Goal: Complete application form: Complete application form

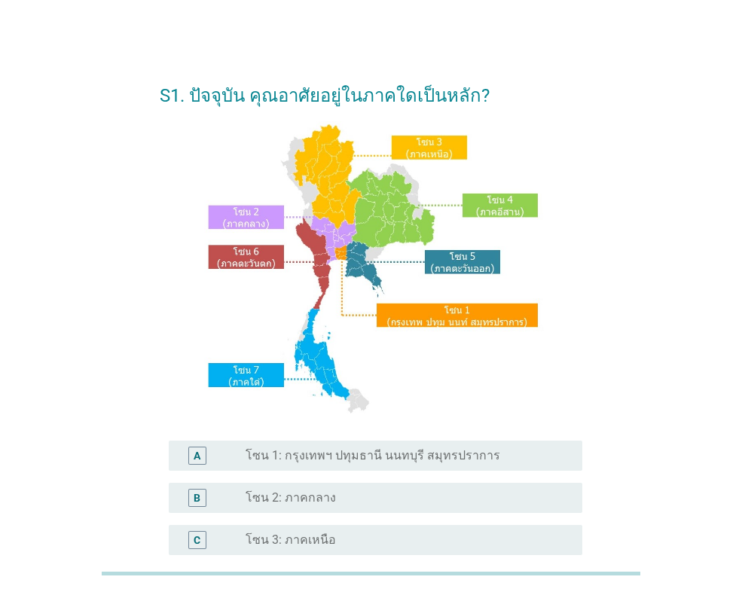
click at [350, 460] on label "โซน 1: กรุงเทพฯ ปทุมธานี นนทบุรี สมุทรปราการ" at bounding box center [372, 455] width 255 height 15
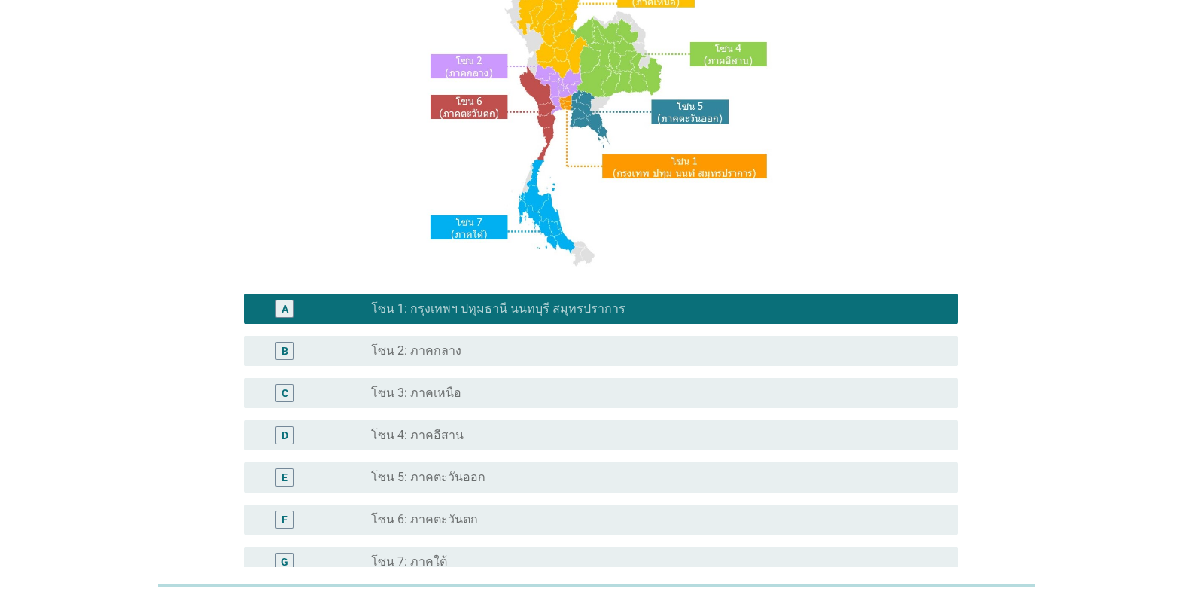
scroll to position [320, 0]
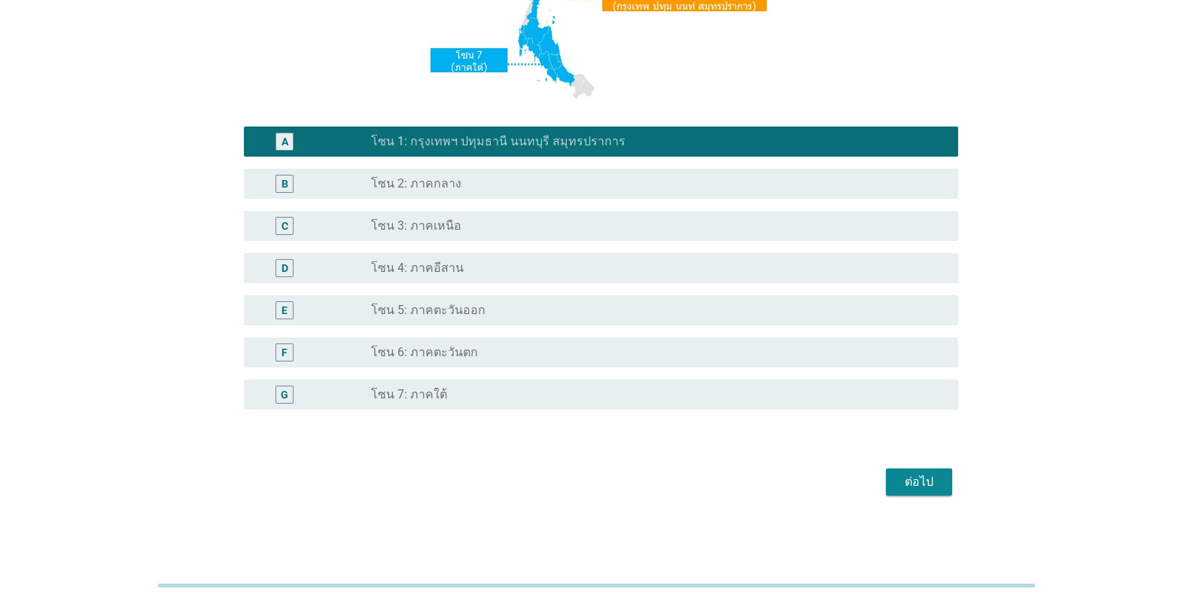
click at [741, 478] on div "ต่อไป" at bounding box center [919, 482] width 42 height 18
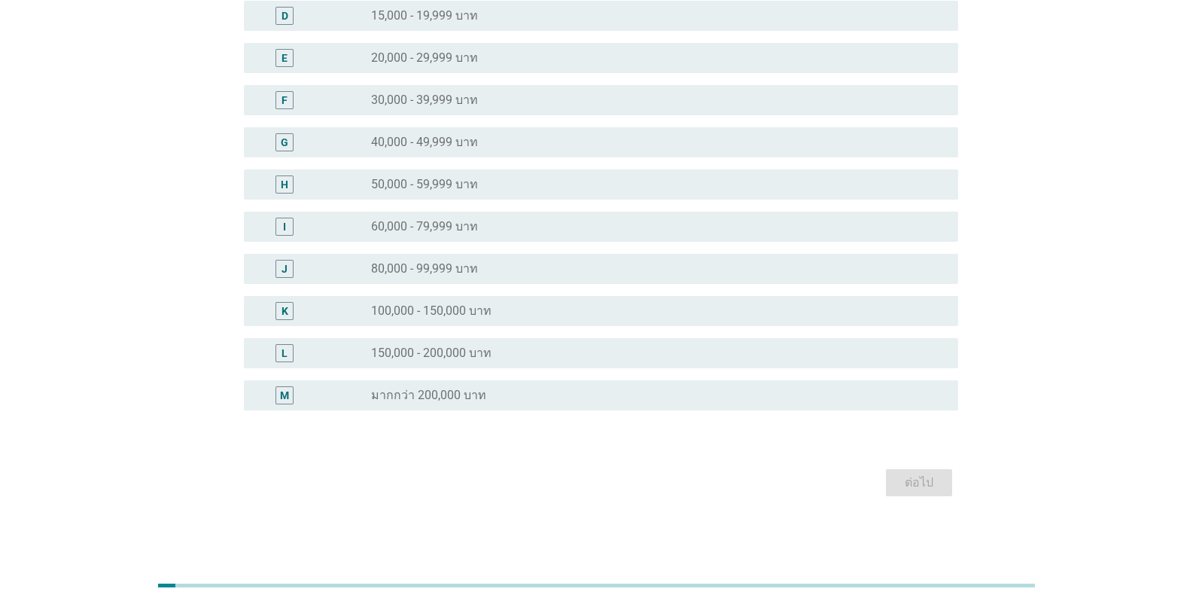
scroll to position [0, 0]
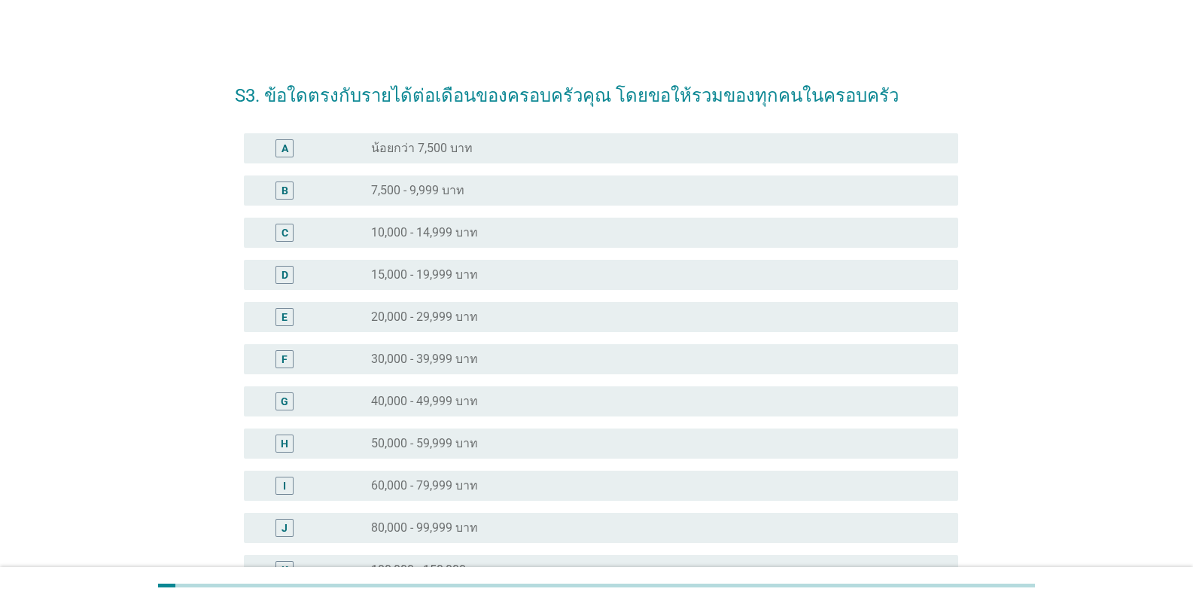
click at [464, 318] on label "20,000 - 29,999 บาท" at bounding box center [424, 316] width 107 height 15
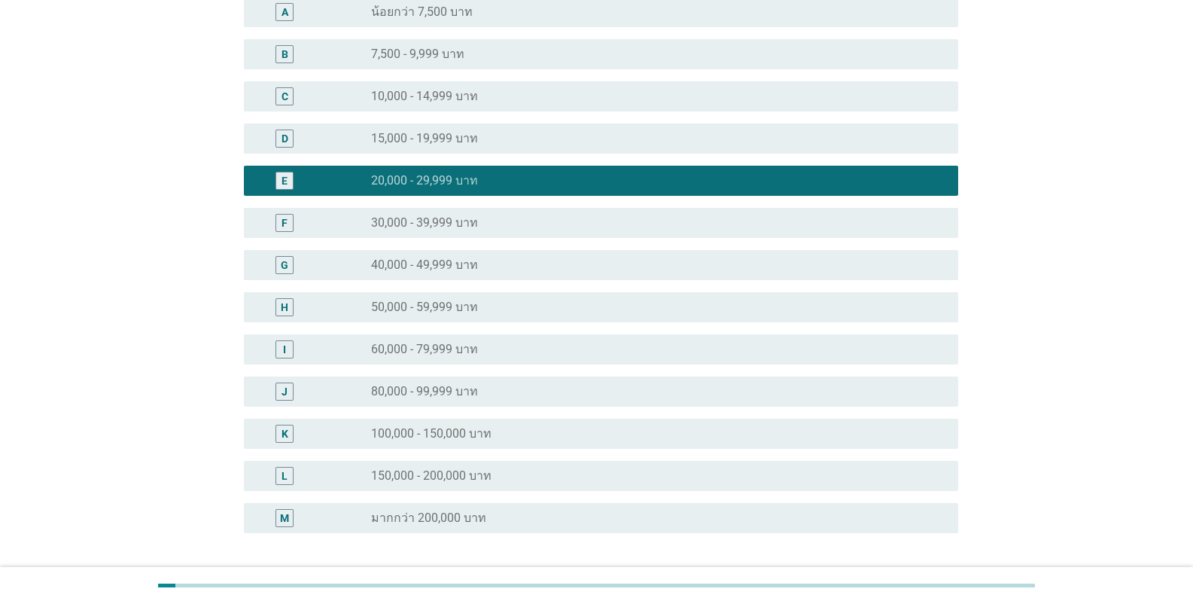
scroll to position [259, 0]
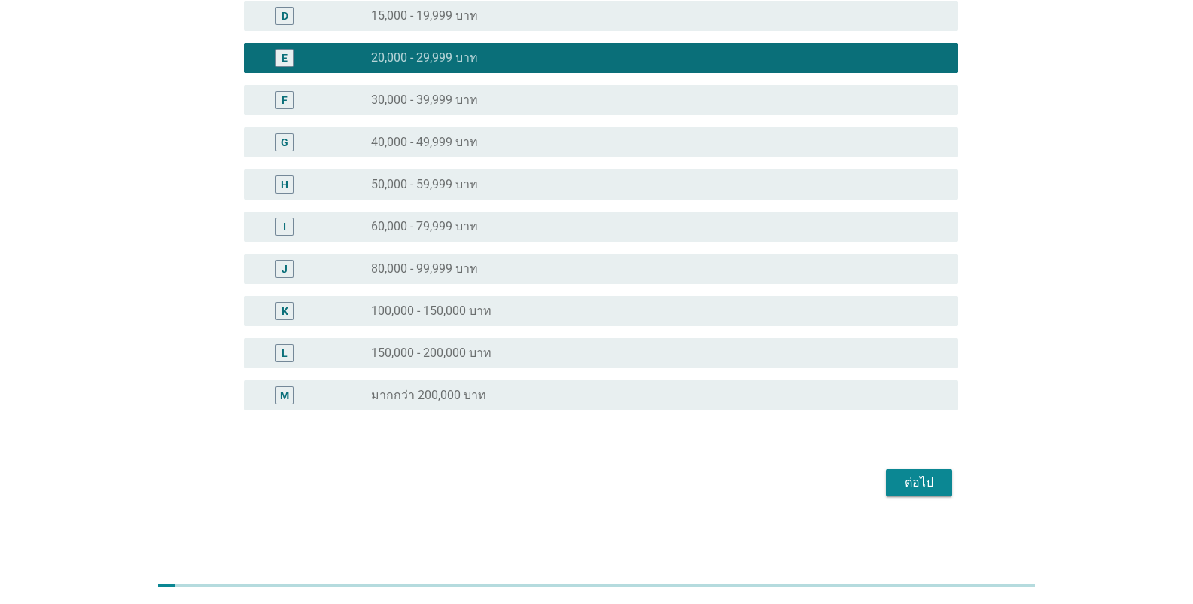
click at [741, 489] on div "ต่อไป" at bounding box center [919, 483] width 42 height 18
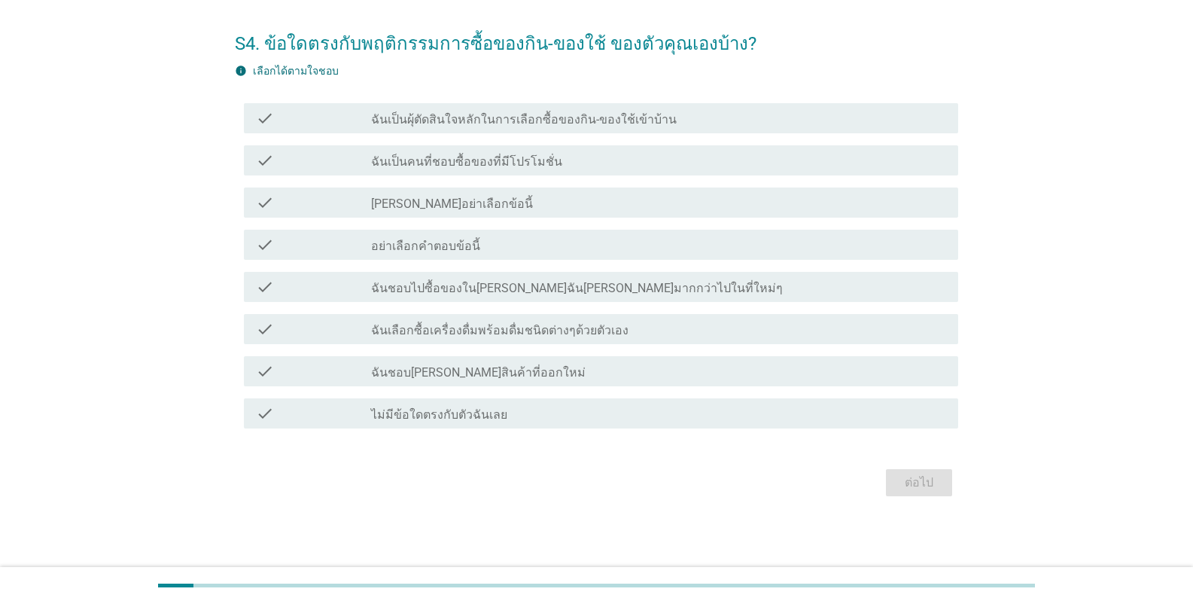
scroll to position [0, 0]
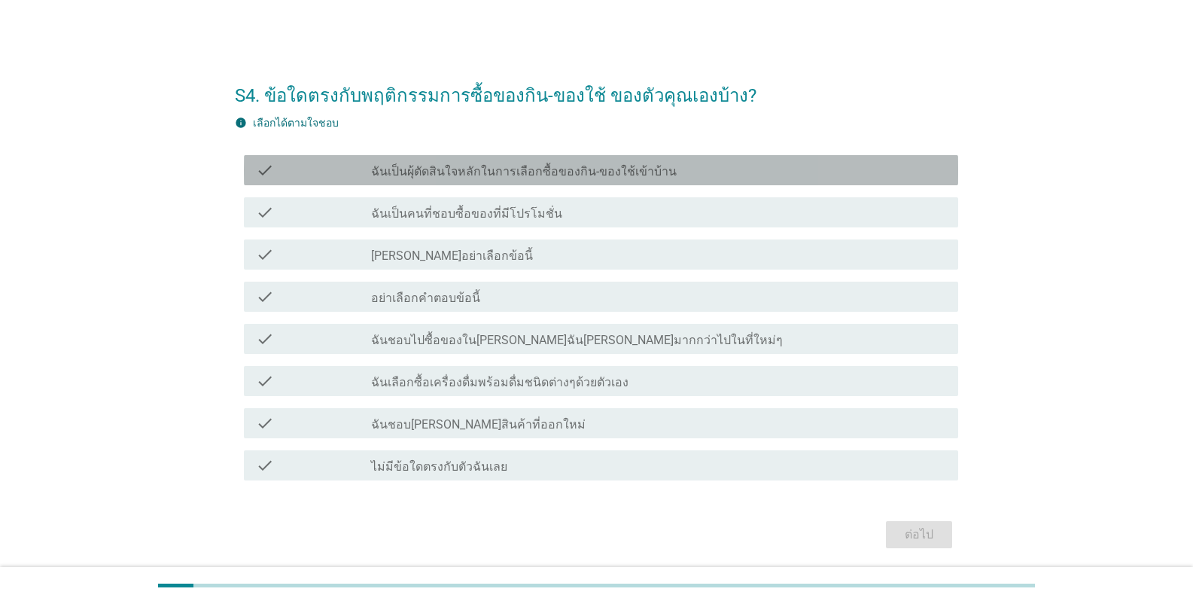
click at [571, 175] on label "ฉันเป็นผุ้ตัดสินใจหลักในการเลือกซื้อของกิน-ของใช้เข้าบ้าน" at bounding box center [524, 171] width 306 height 15
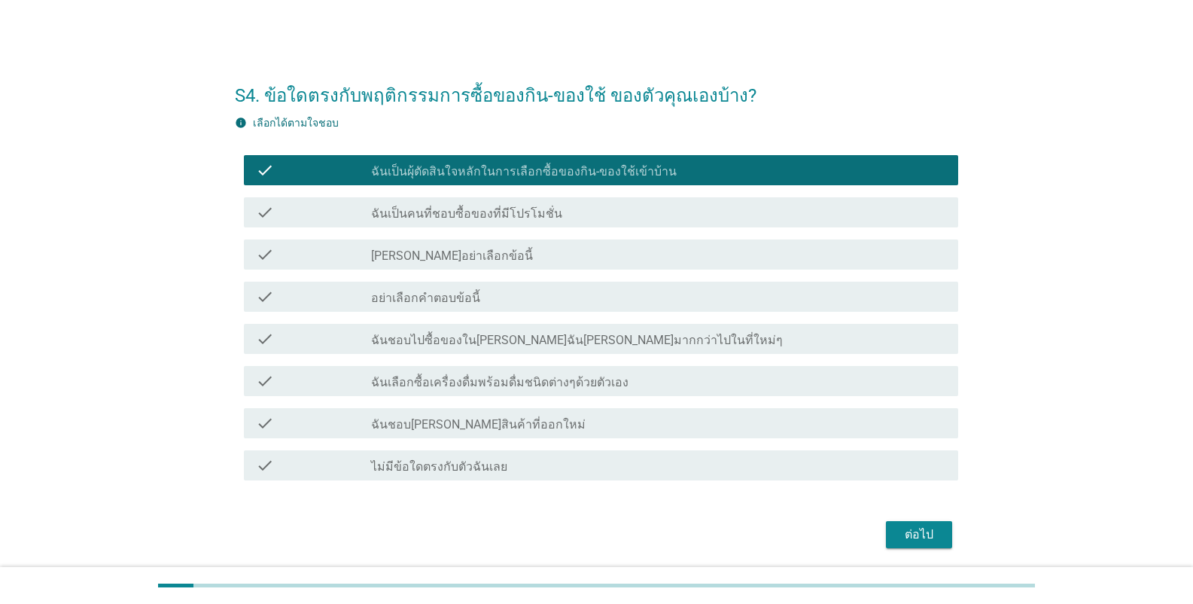
click at [604, 206] on div "check_box_outline_blank ฉันเป็นคนที่ชอบซื้อของที่มีโปรโมชั่น" at bounding box center [658, 212] width 575 height 18
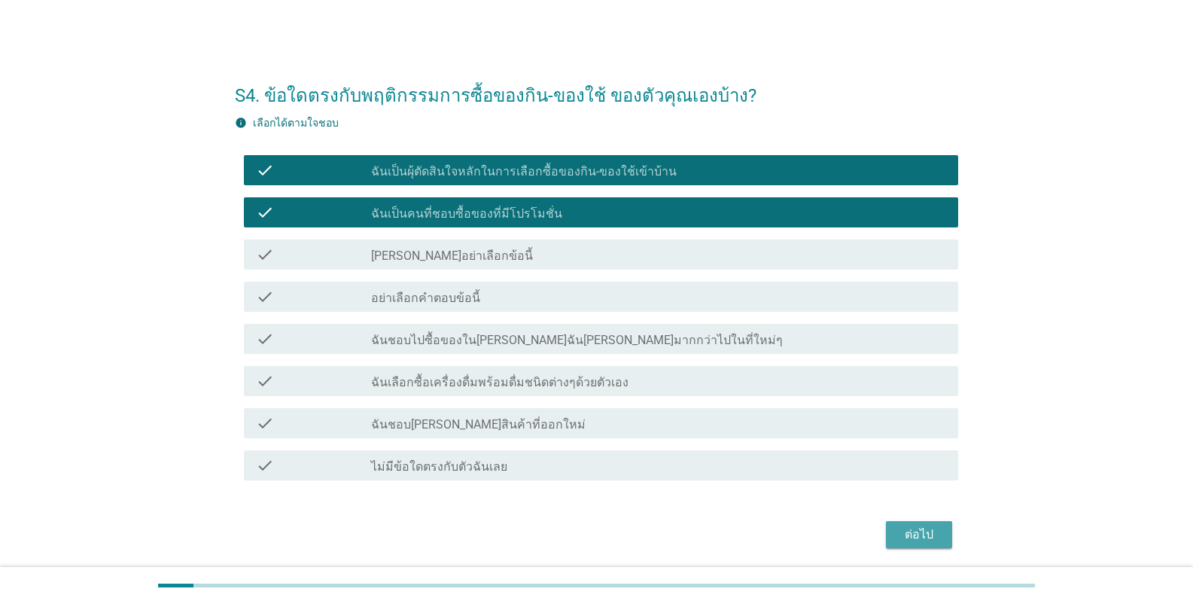
click at [741, 539] on div "ต่อไป" at bounding box center [919, 535] width 42 height 18
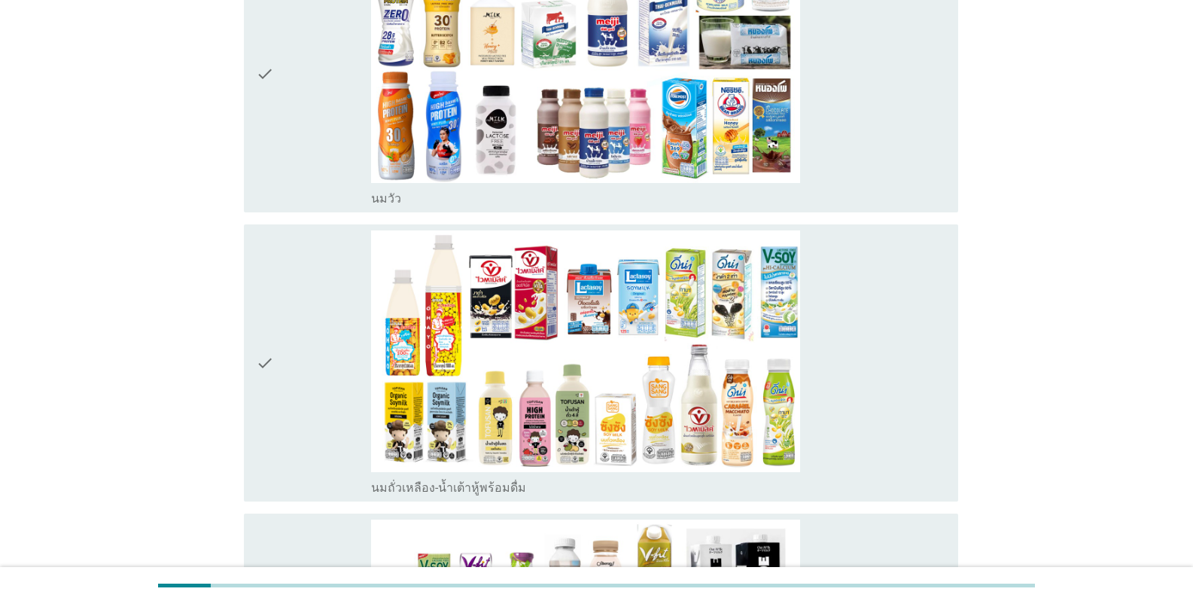
scroll to position [301, 0]
click at [290, 349] on div "check" at bounding box center [313, 362] width 115 height 265
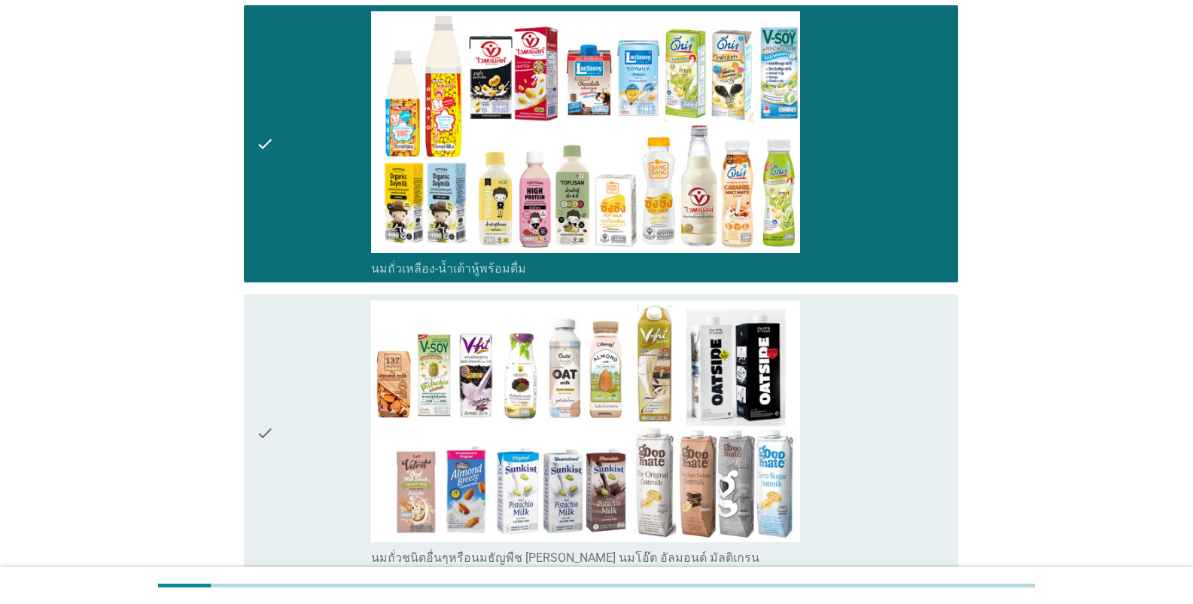
scroll to position [527, 0]
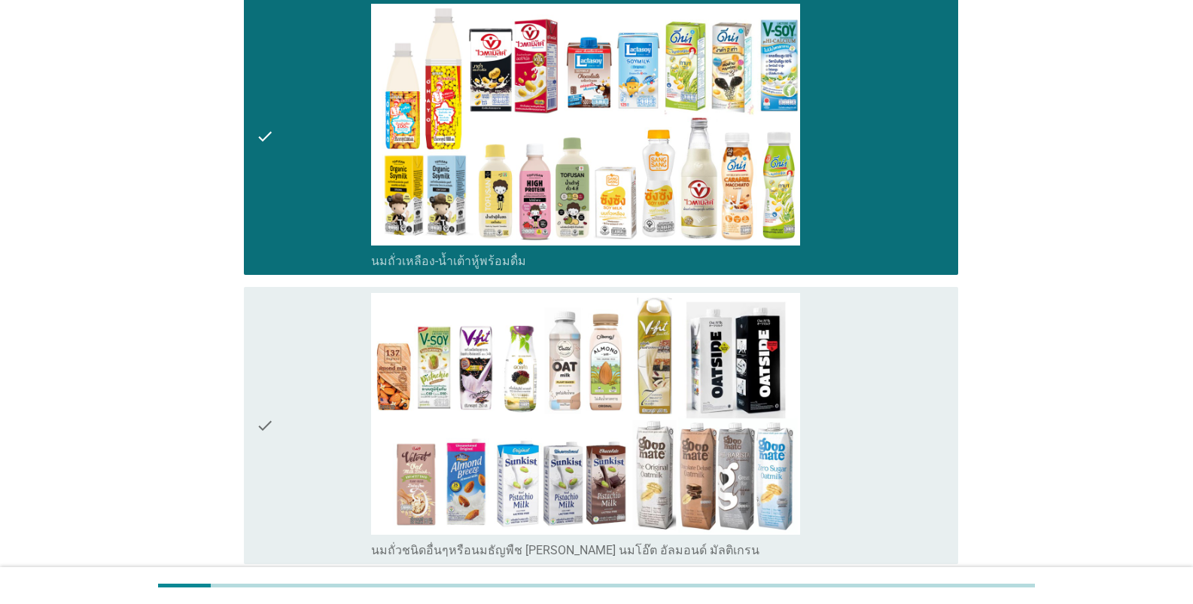
click at [255, 387] on div "check check_box_outline_blank นมถั่วชนิดอื่นๆหรือนมธัญพืช [PERSON_NAME] นมโอ๊ต …" at bounding box center [601, 425] width 715 height 277
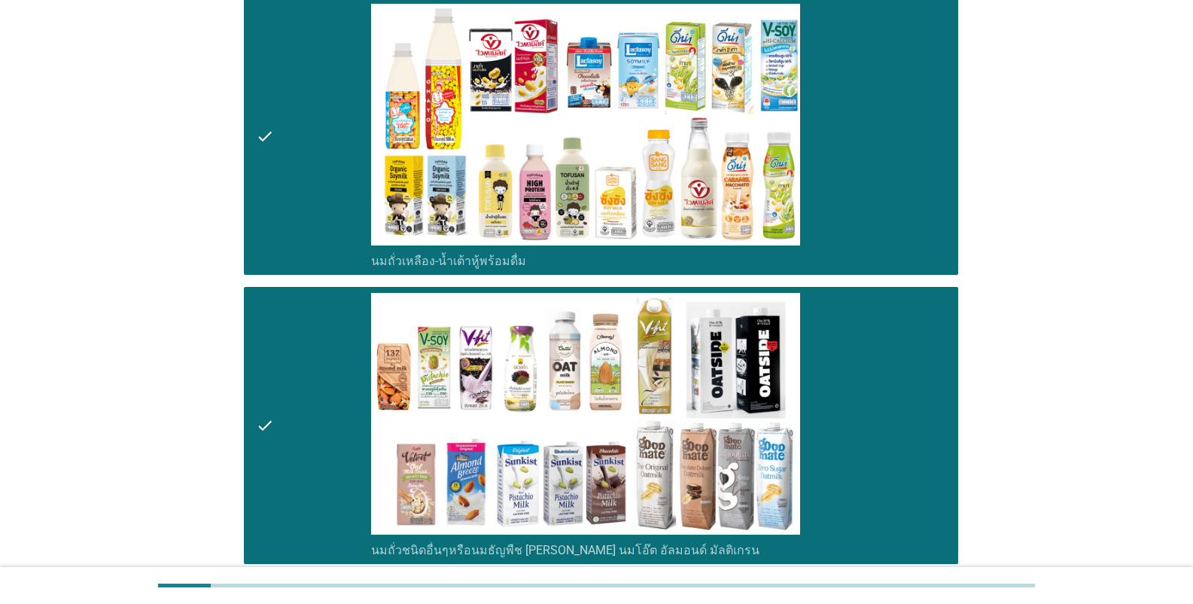
click at [292, 399] on div "check" at bounding box center [313, 425] width 115 height 265
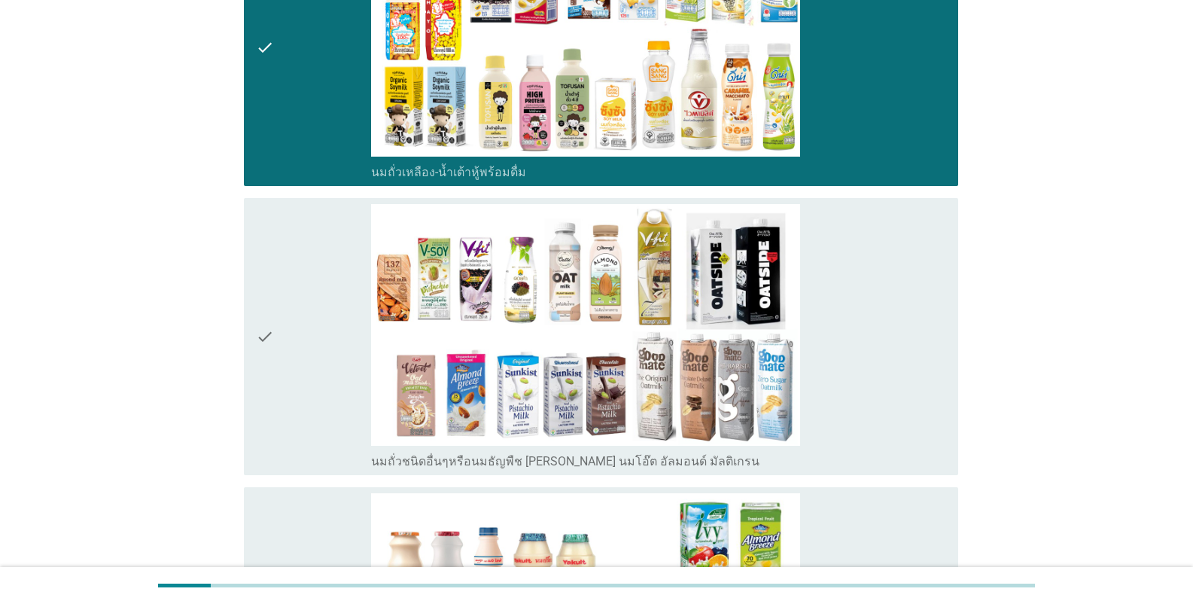
scroll to position [828, 0]
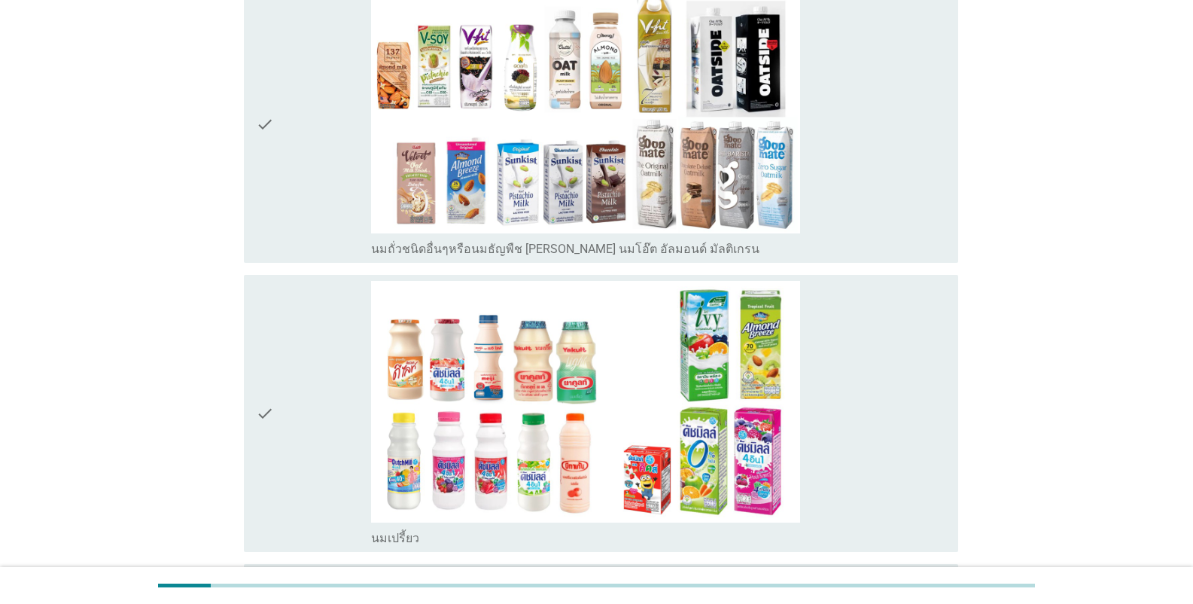
click at [292, 399] on div "check" at bounding box center [313, 413] width 115 height 265
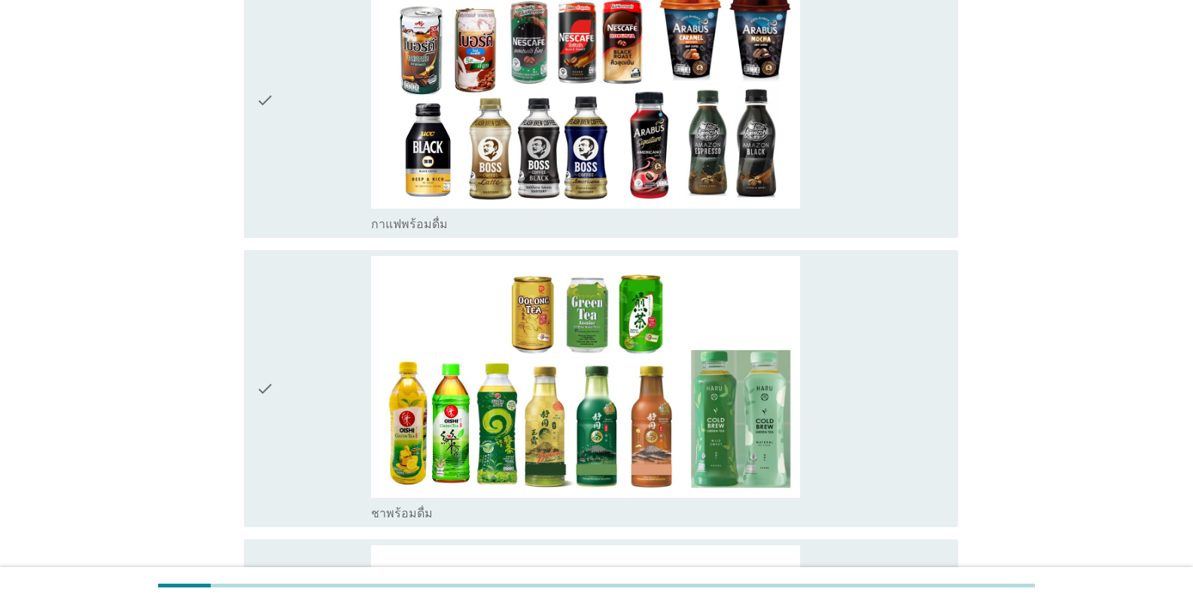
click at [317, 351] on div "check" at bounding box center [313, 388] width 115 height 265
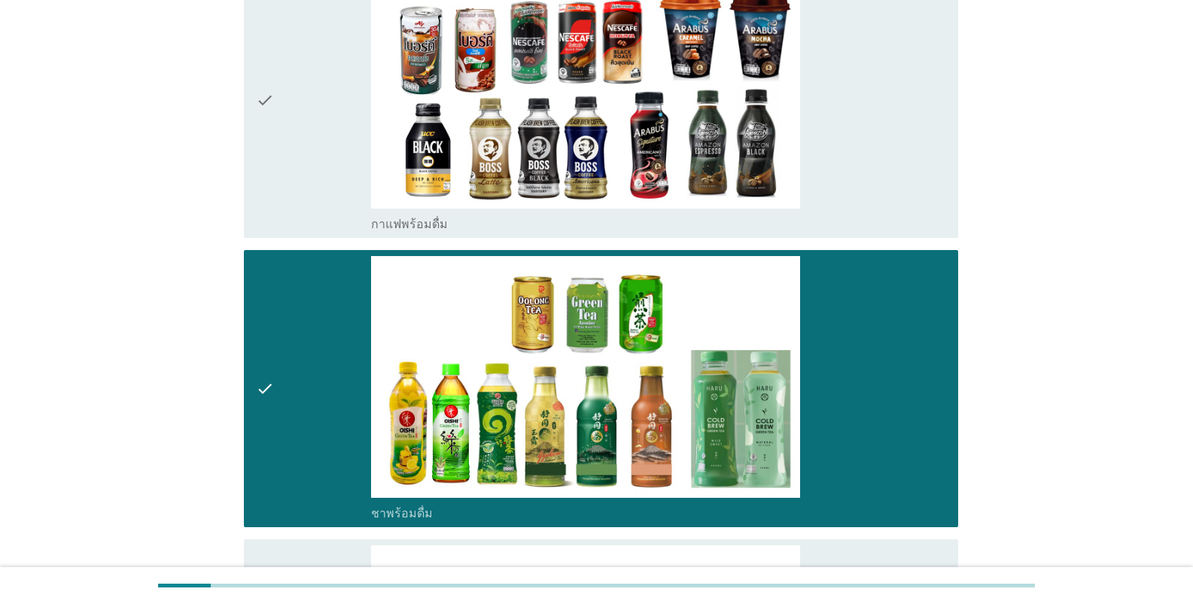
scroll to position [1958, 0]
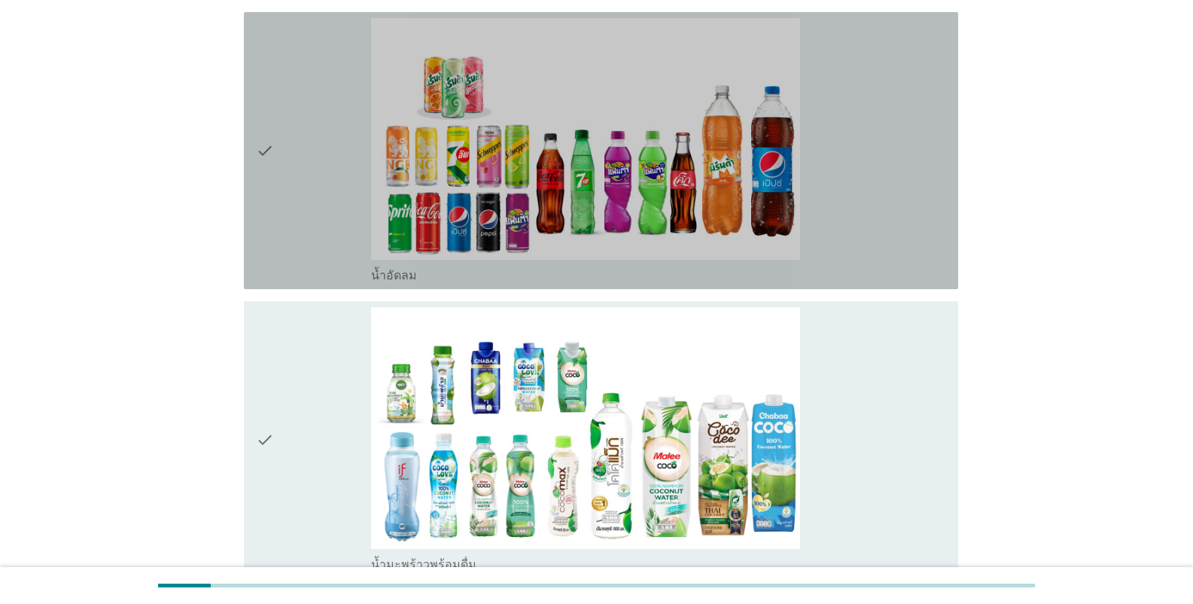
click at [314, 209] on div "check" at bounding box center [313, 150] width 115 height 265
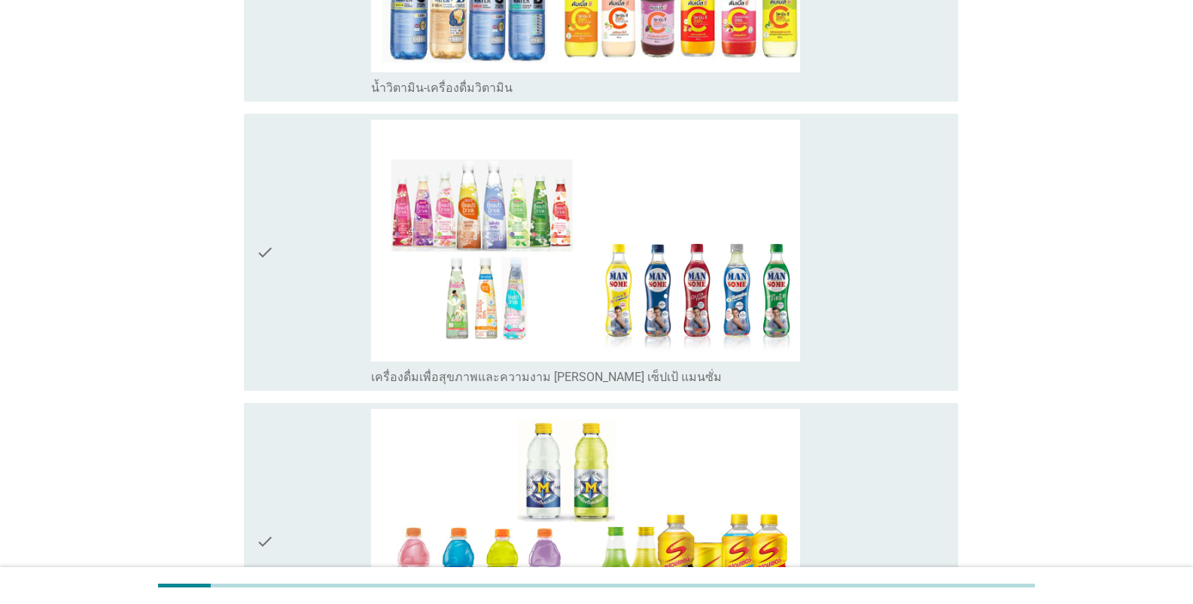
click at [307, 284] on div "check" at bounding box center [313, 252] width 115 height 265
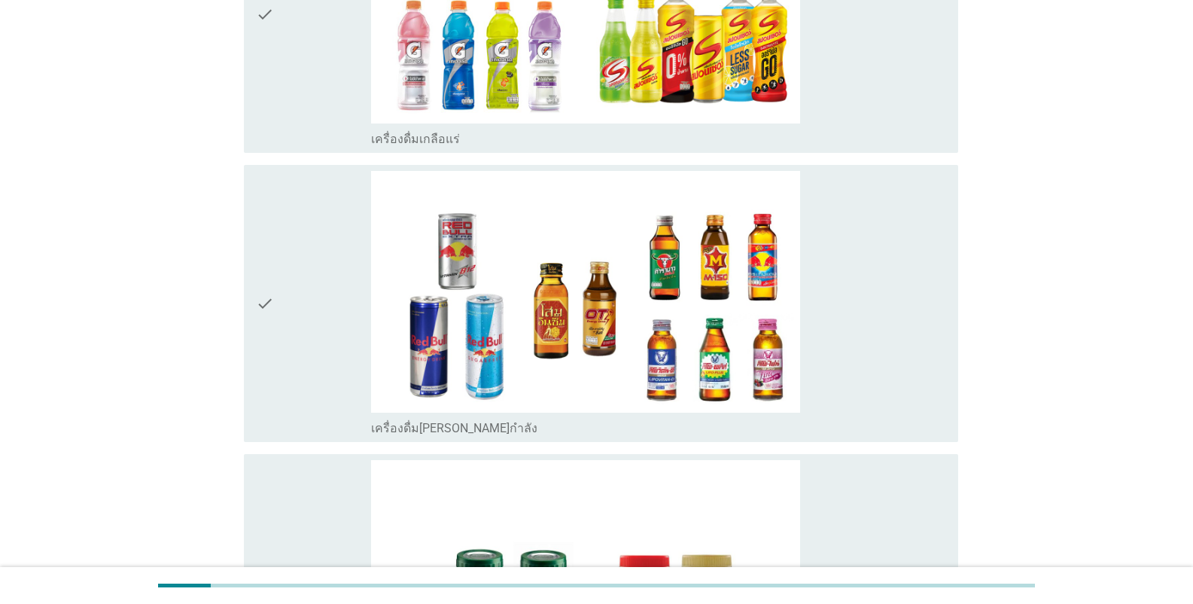
scroll to position [3884, 0]
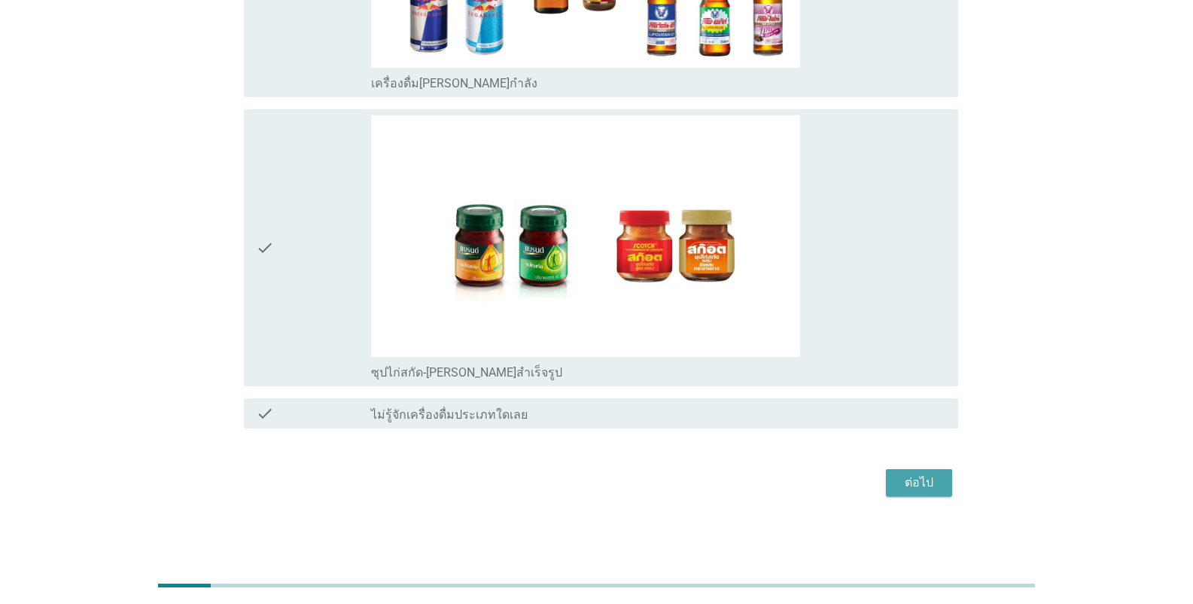
click at [741, 486] on button "ต่อไป" at bounding box center [919, 482] width 66 height 27
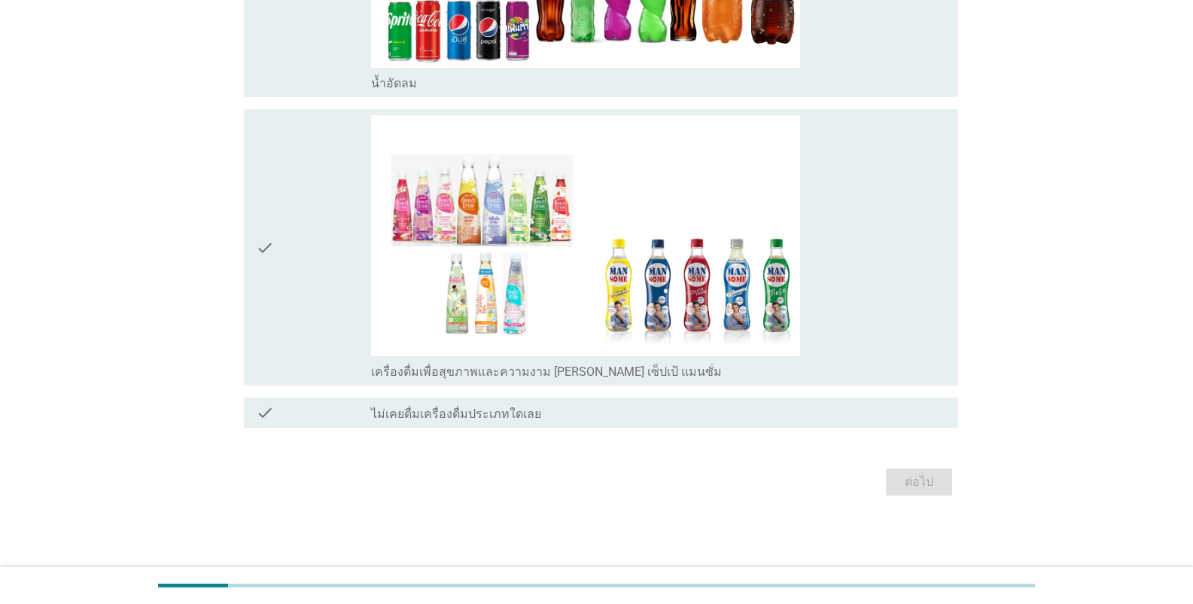
scroll to position [0, 0]
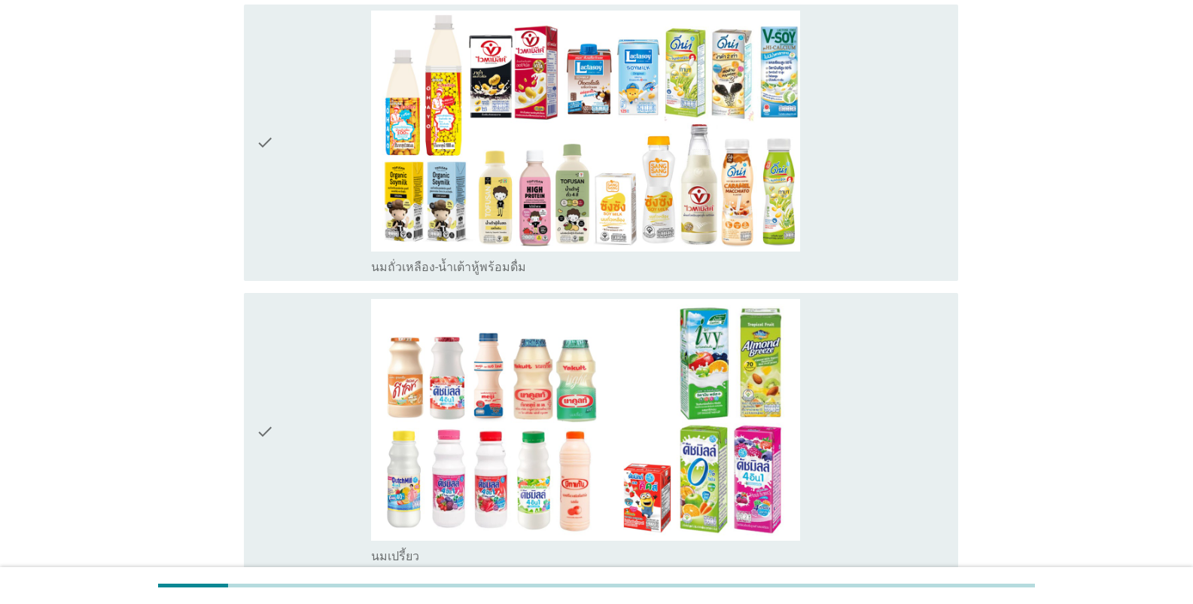
click at [276, 379] on div "check" at bounding box center [313, 431] width 115 height 265
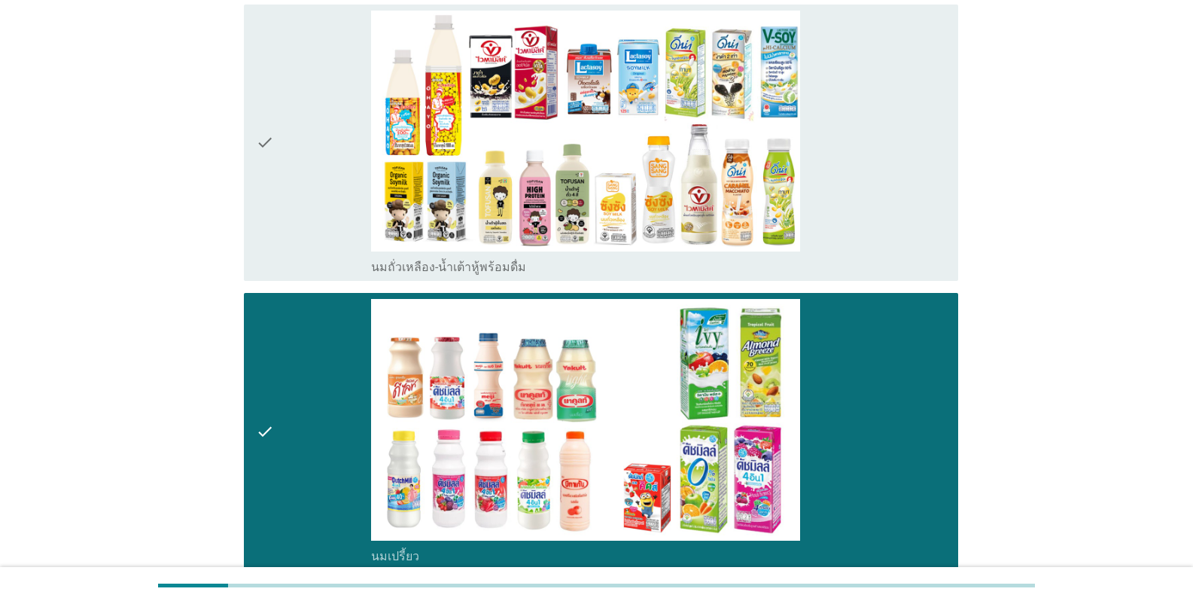
scroll to position [678, 0]
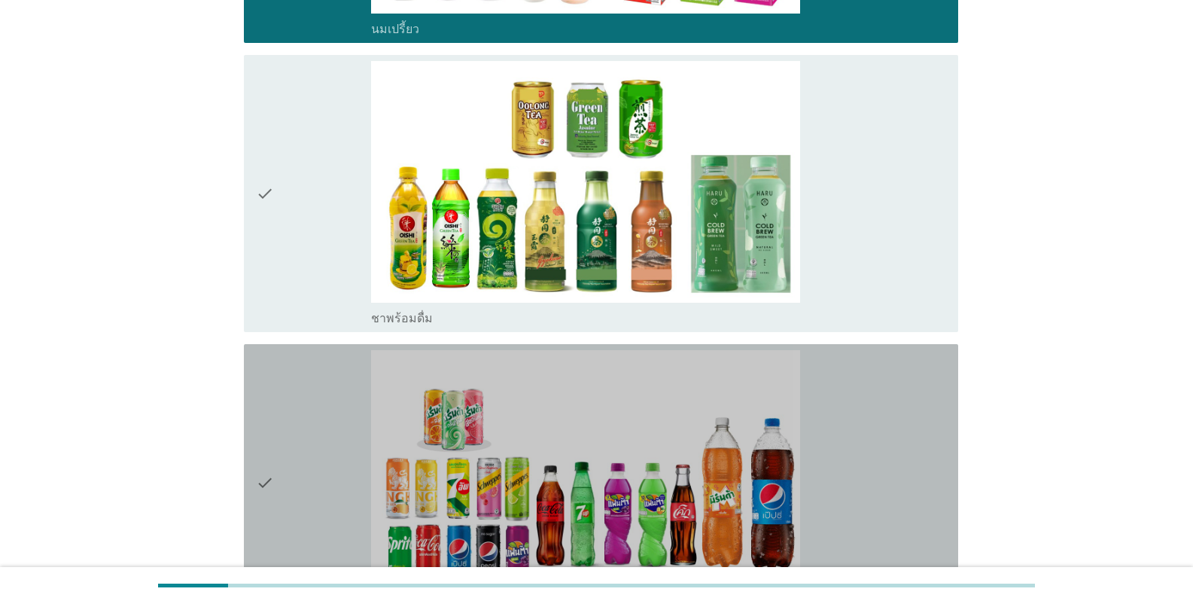
click at [300, 418] on div "check" at bounding box center [313, 482] width 115 height 265
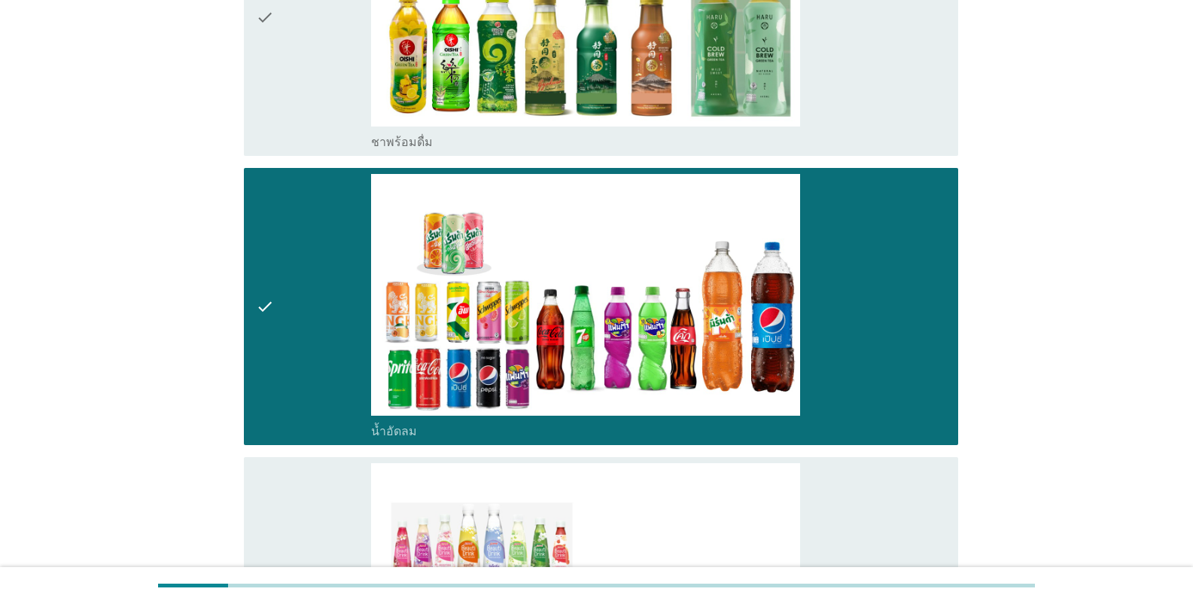
scroll to position [1202, 0]
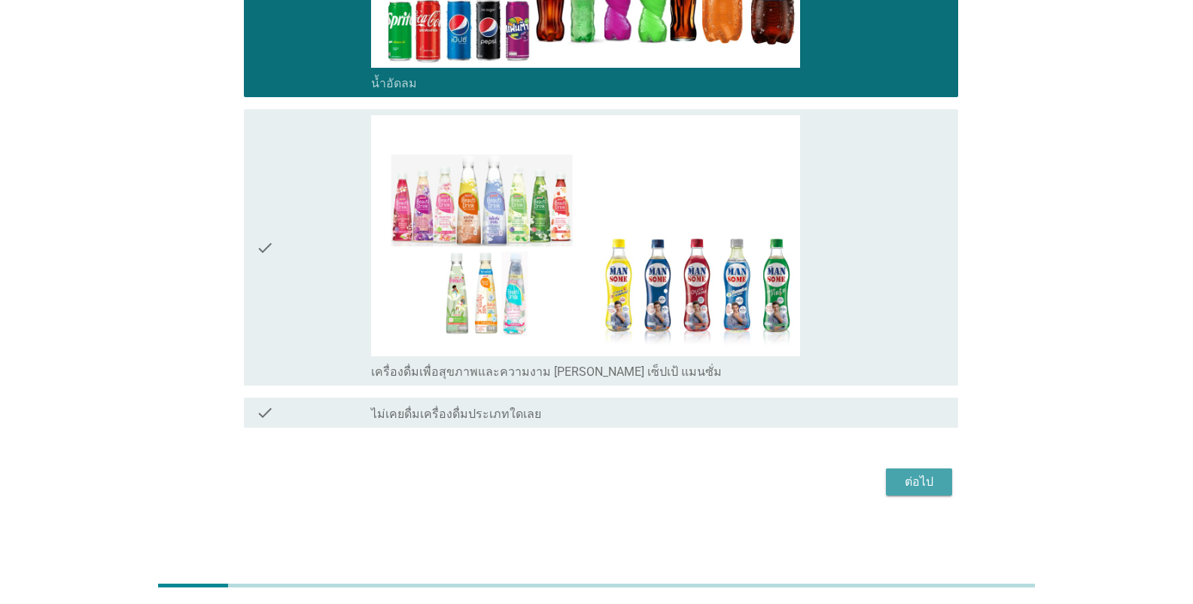
click at [741, 477] on div "ต่อไป" at bounding box center [919, 482] width 42 height 18
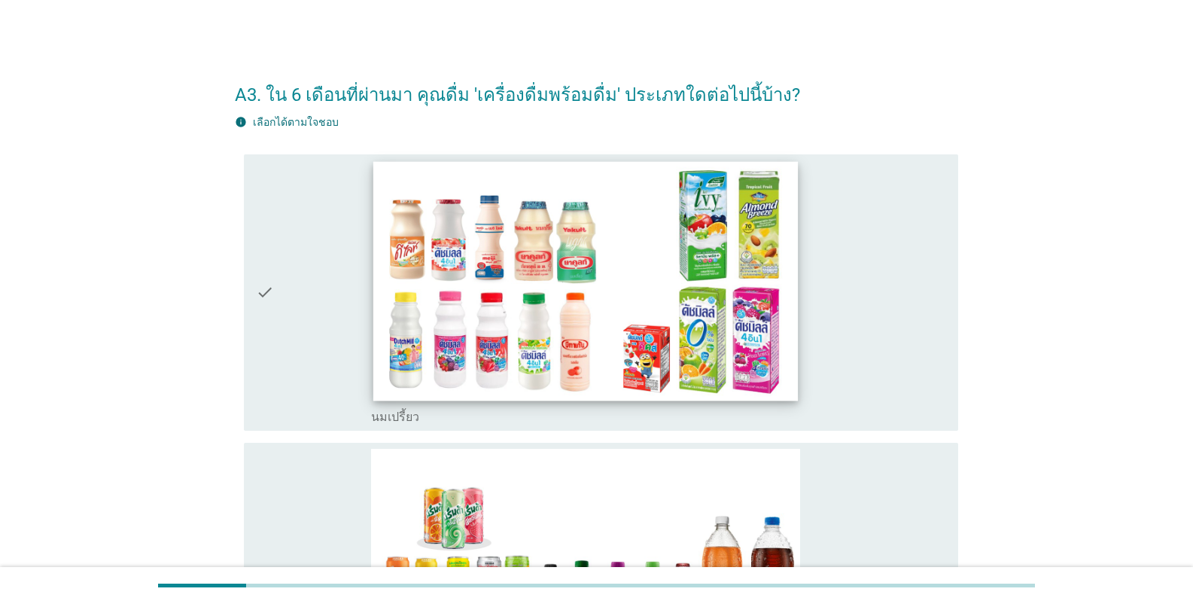
scroll to position [335, 0]
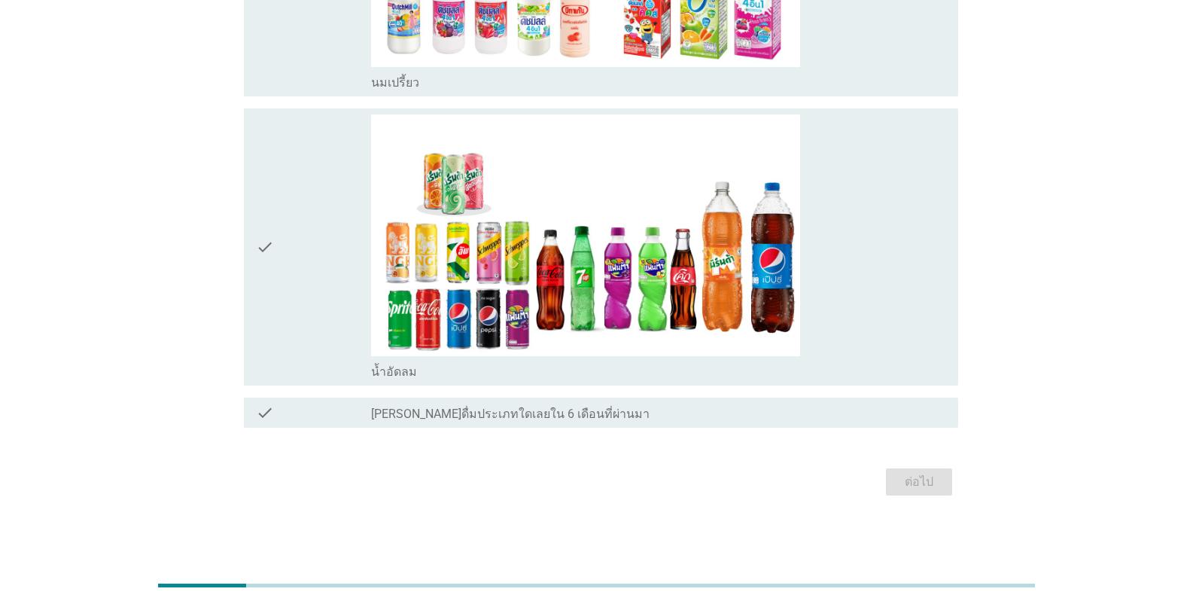
click at [324, 270] on div "check" at bounding box center [313, 246] width 115 height 265
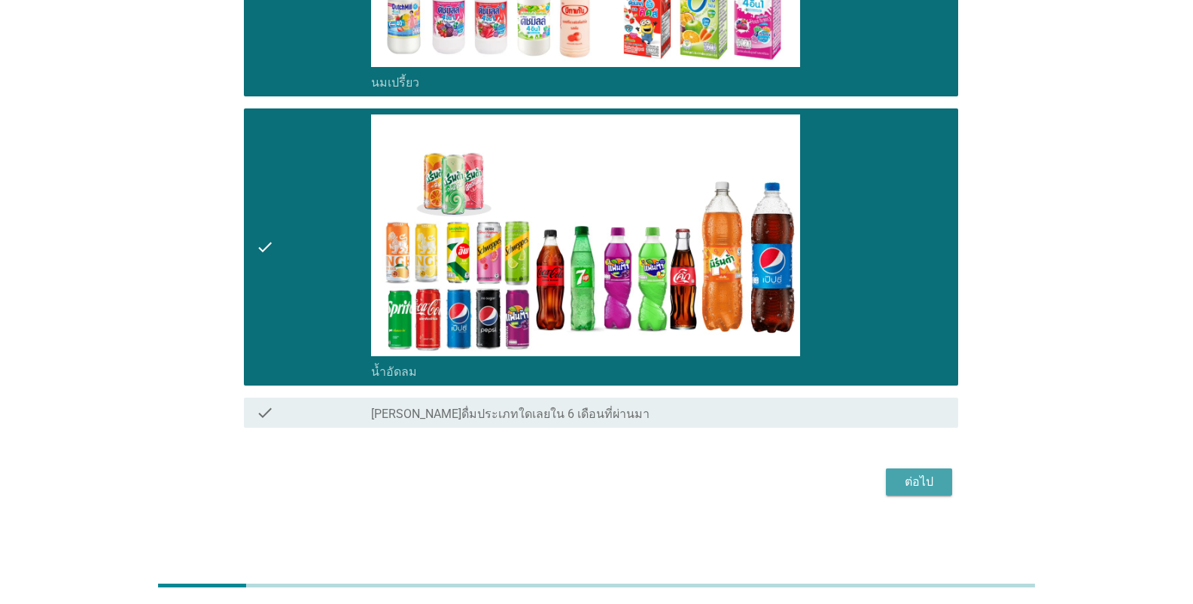
click at [741, 479] on div "ต่อไป" at bounding box center [919, 482] width 42 height 18
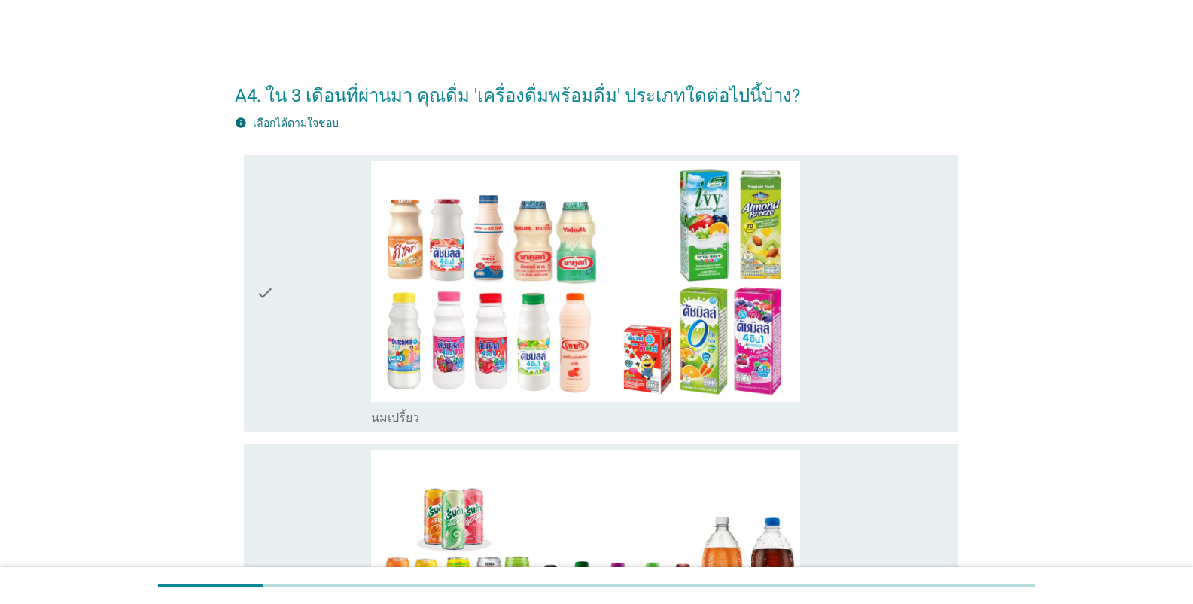
click at [303, 348] on div "check" at bounding box center [313, 293] width 115 height 265
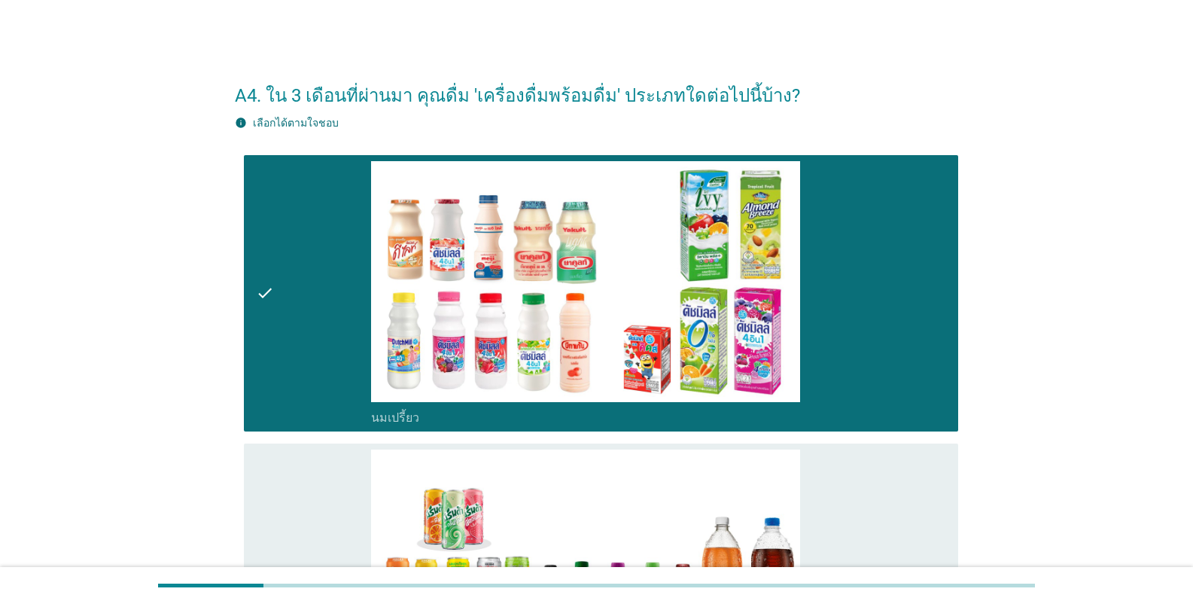
scroll to position [301, 0]
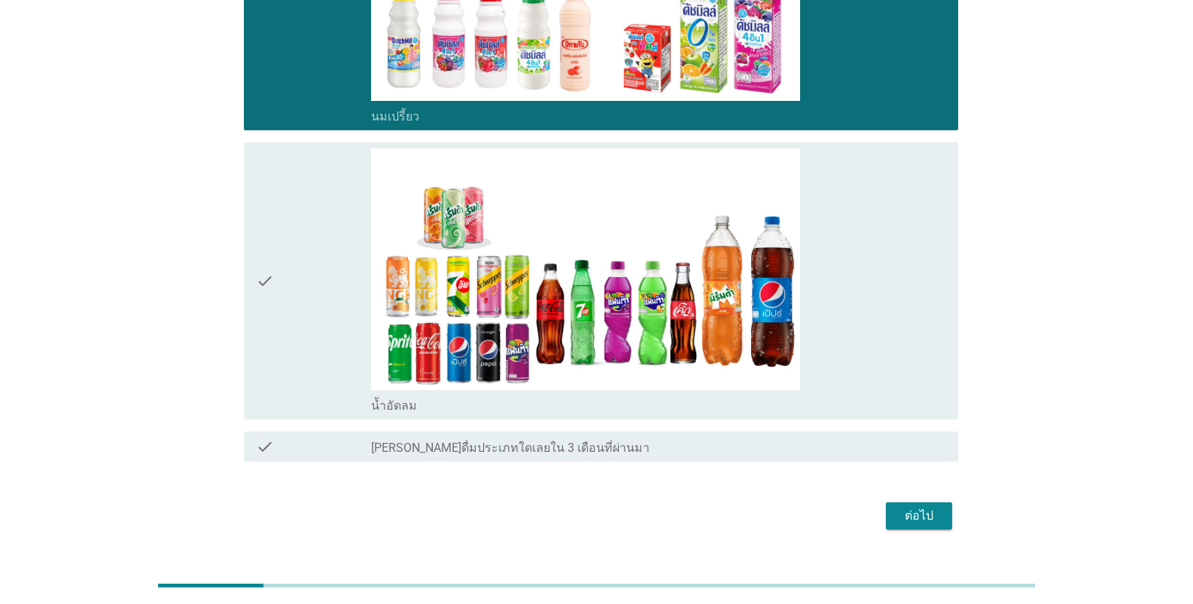
click at [325, 302] on div "check" at bounding box center [313, 280] width 115 height 265
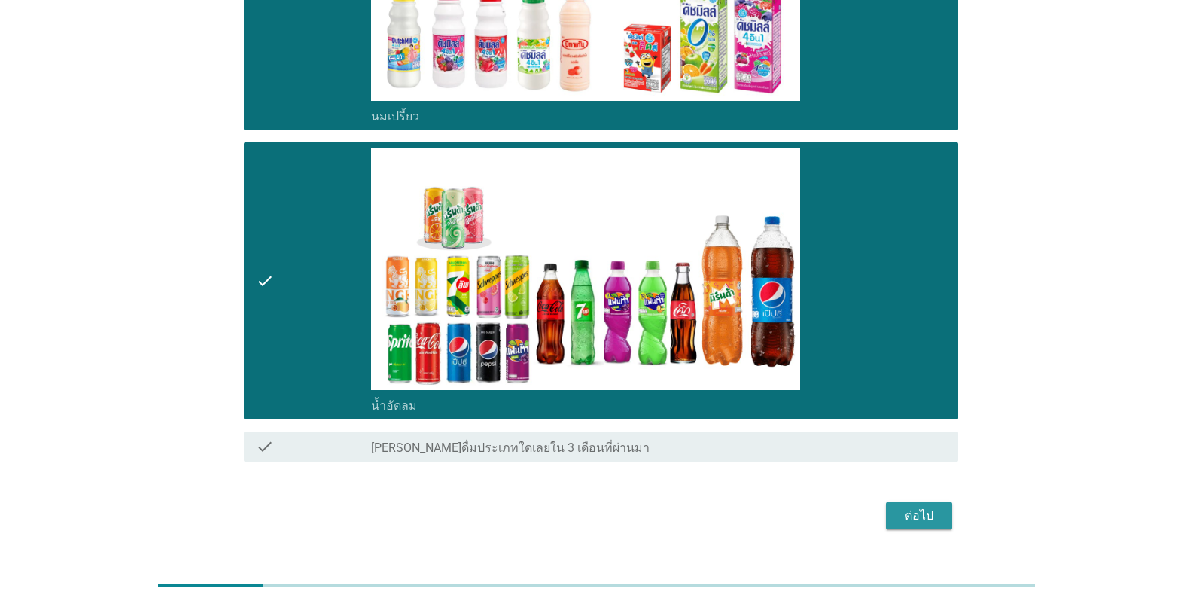
click at [741, 511] on div "ต่อไป" at bounding box center [919, 516] width 42 height 18
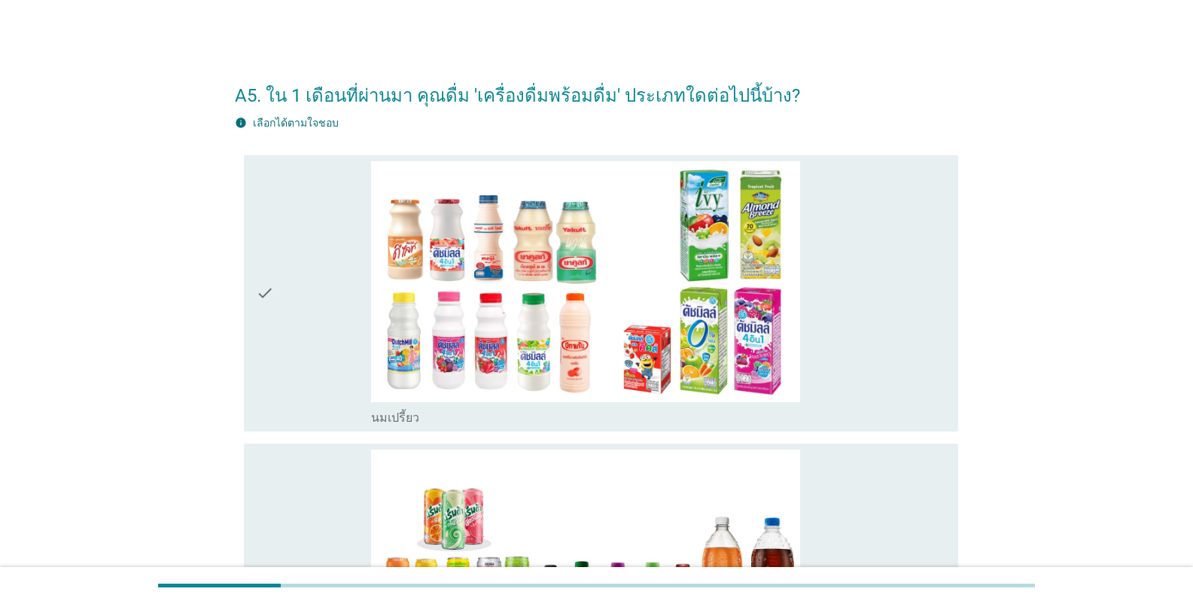
scroll to position [335, 0]
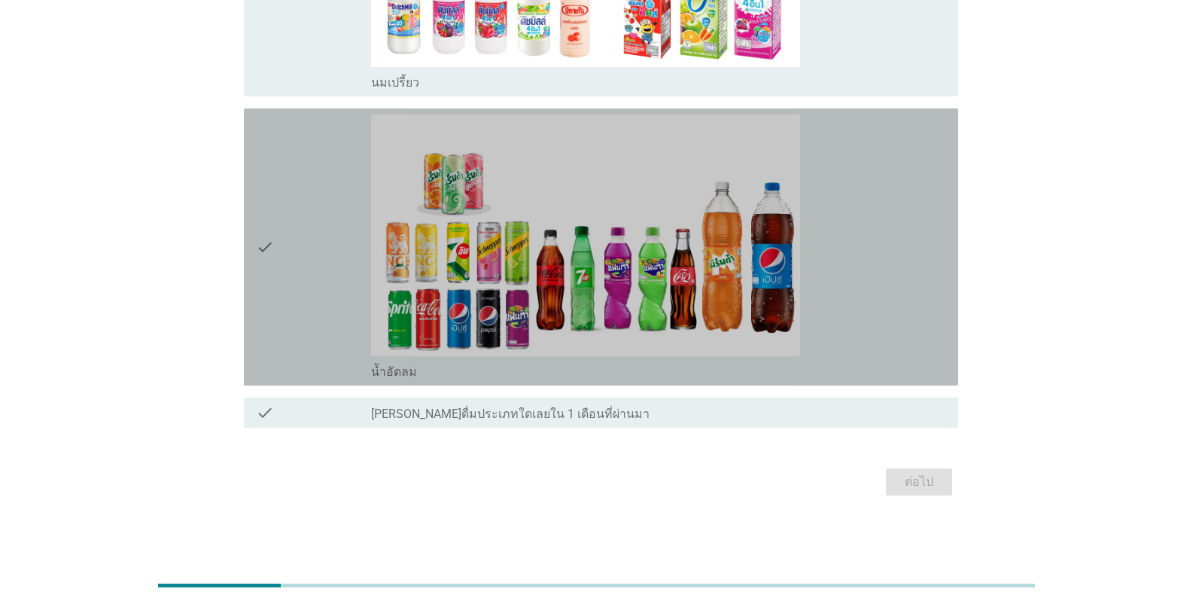
click at [313, 270] on div "check" at bounding box center [313, 246] width 115 height 265
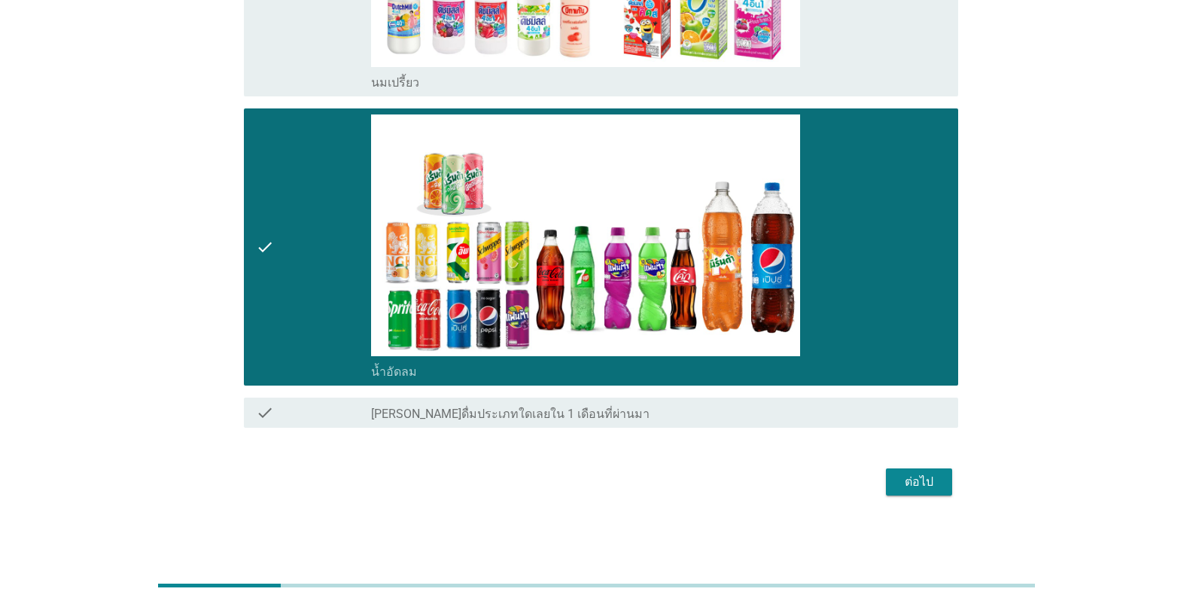
click at [741, 483] on div "ต่อไป" at bounding box center [919, 482] width 42 height 18
